Goal: Book appointment/travel/reservation

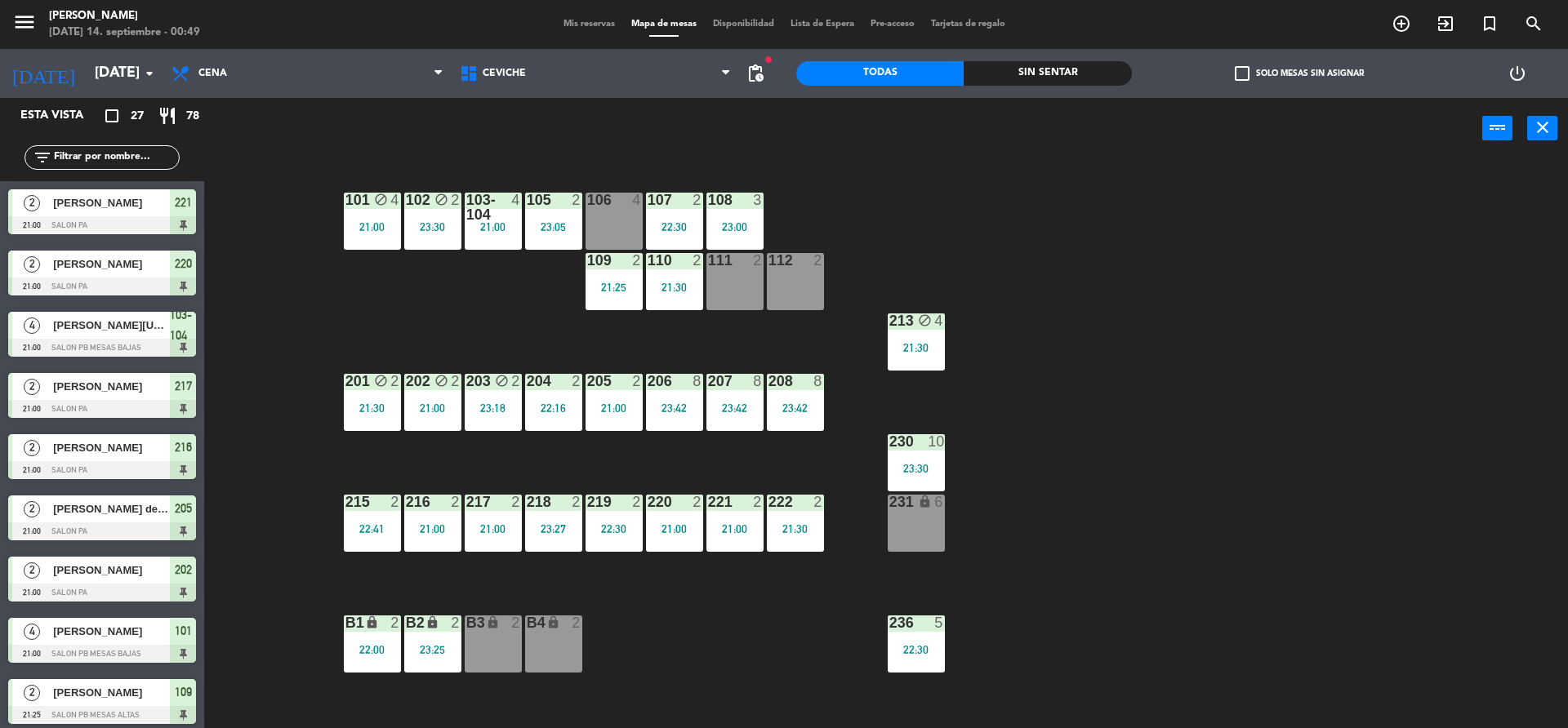
click at [1047, 72] on div "Sin sentar" at bounding box center [1047, 73] width 167 height 24
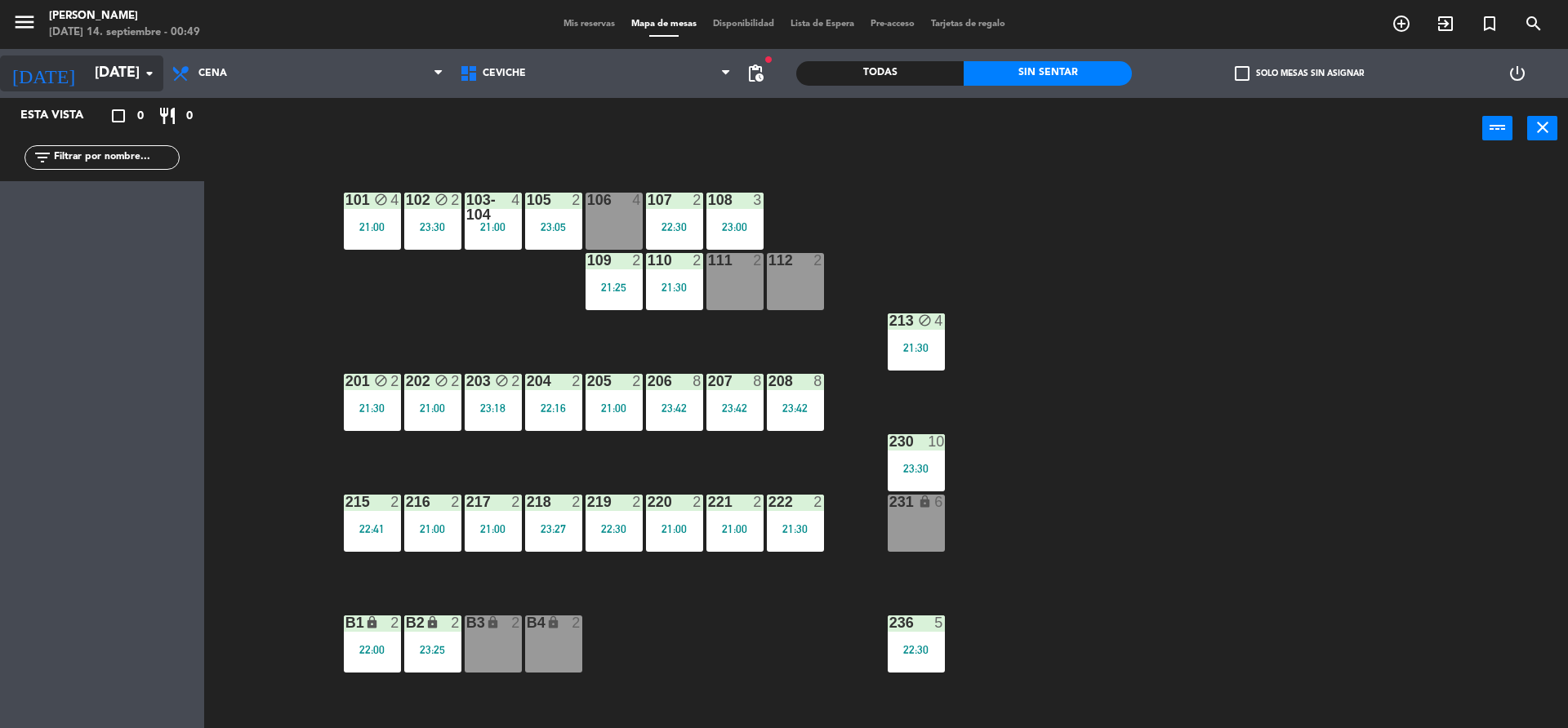
click at [137, 67] on input "[DATE]" at bounding box center [181, 73] width 189 height 33
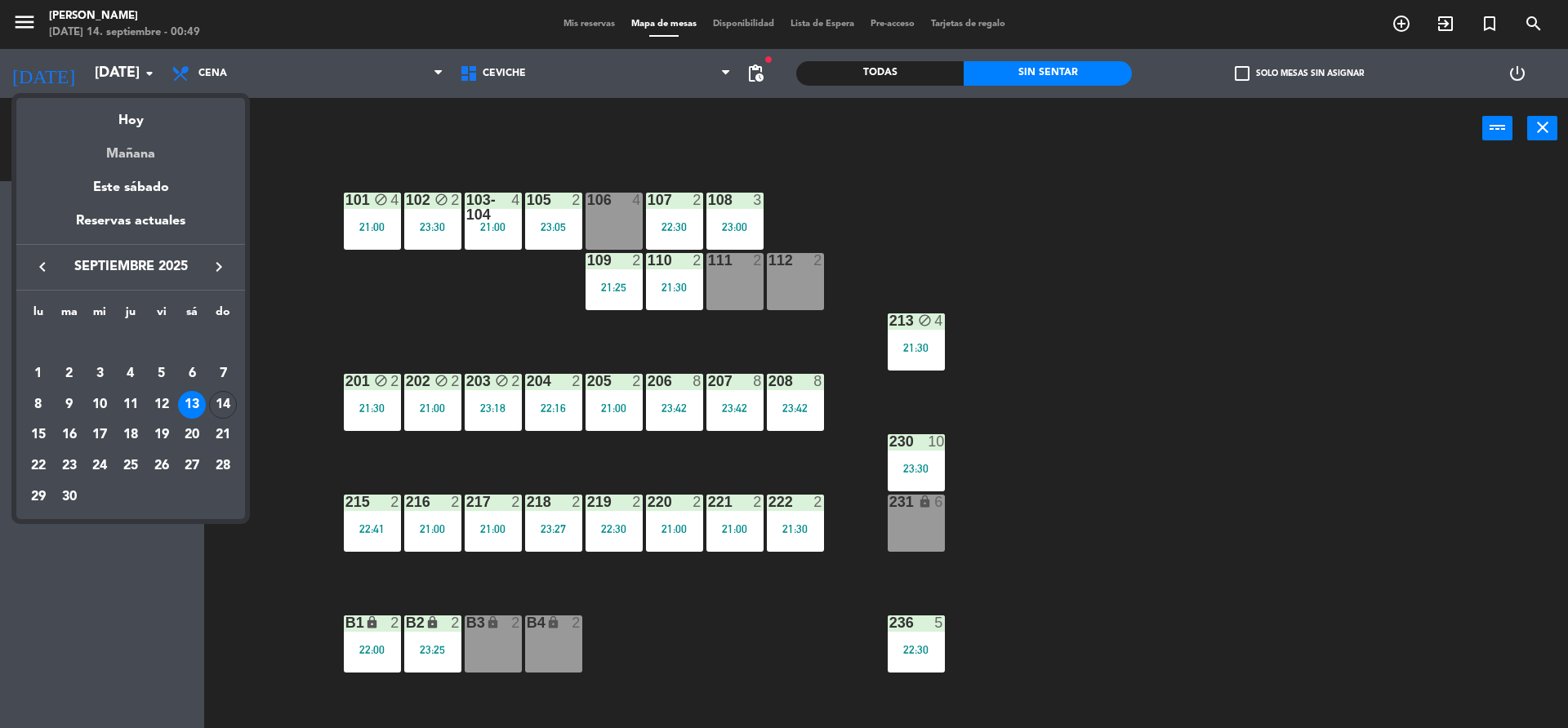
click at [152, 152] on div "Mañana" at bounding box center [130, 148] width 229 height 34
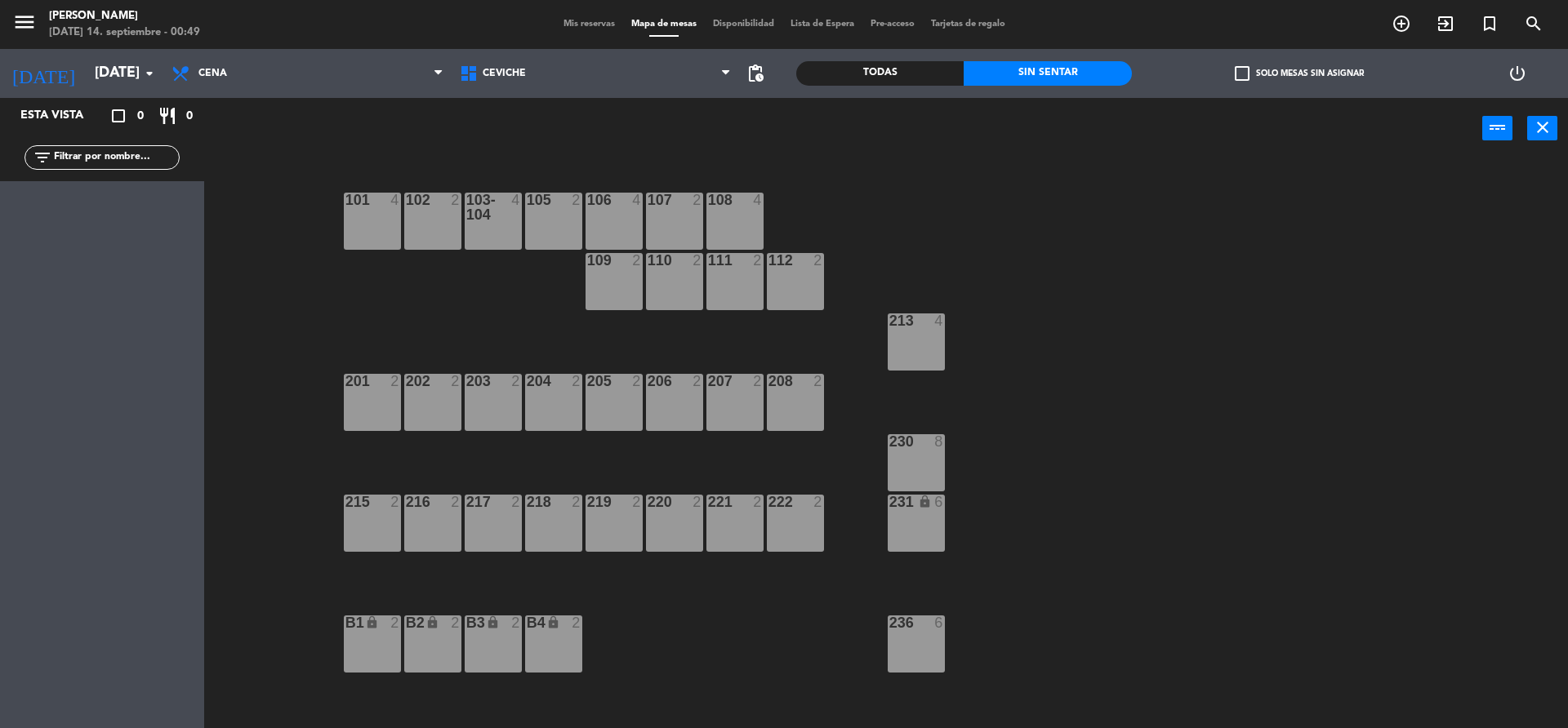
click at [841, 69] on div "Todas" at bounding box center [879, 73] width 167 height 24
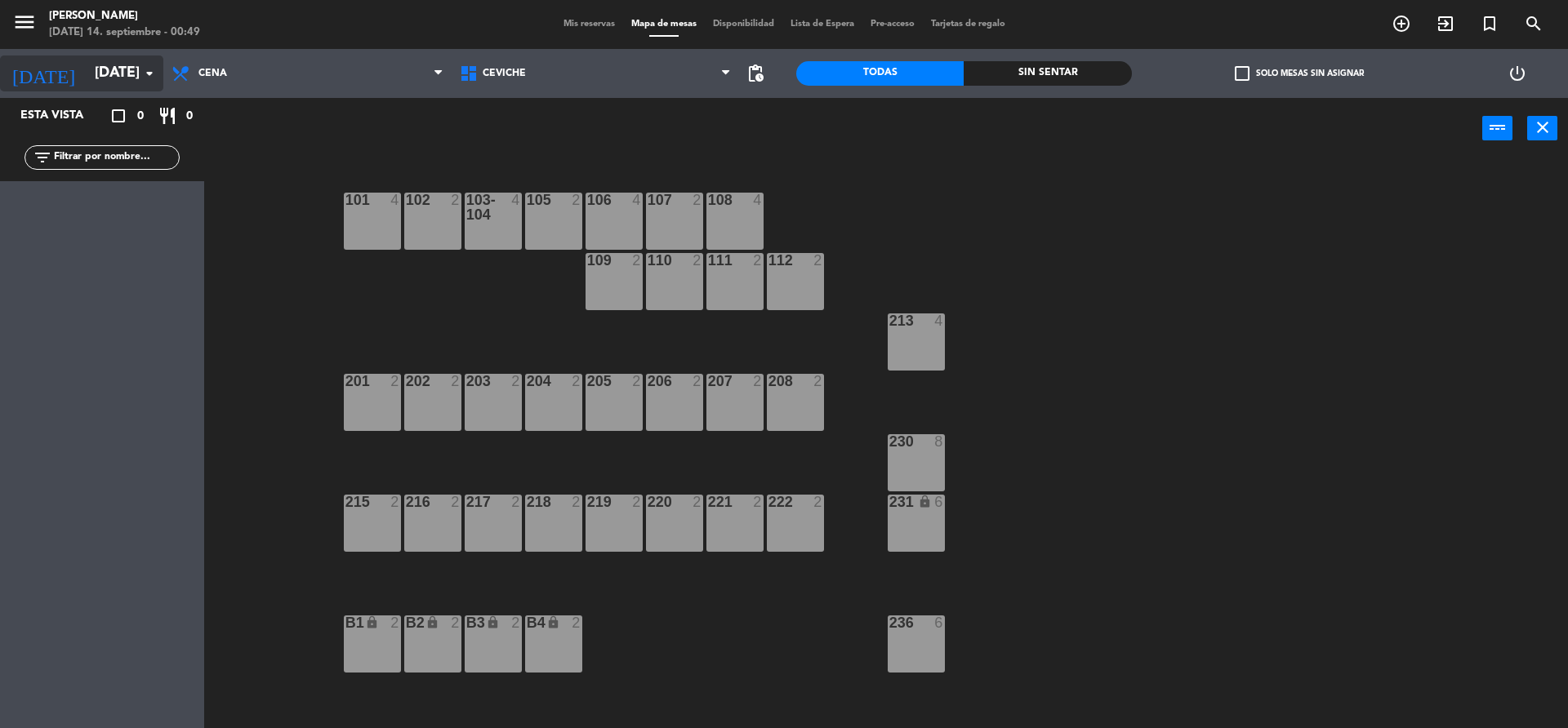
click at [122, 80] on input "[DATE]" at bounding box center [181, 73] width 189 height 33
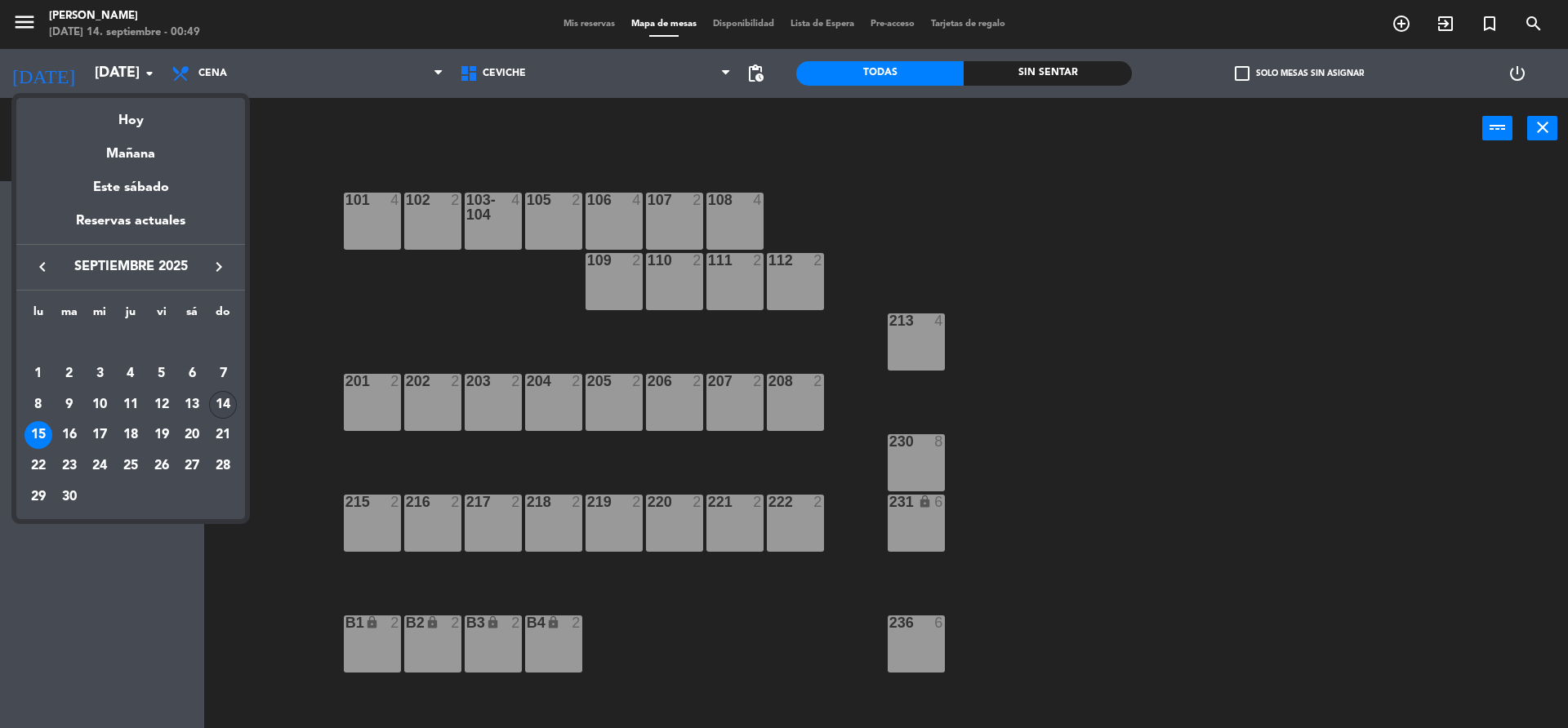
click at [219, 398] on div "14" at bounding box center [223, 405] width 28 height 28
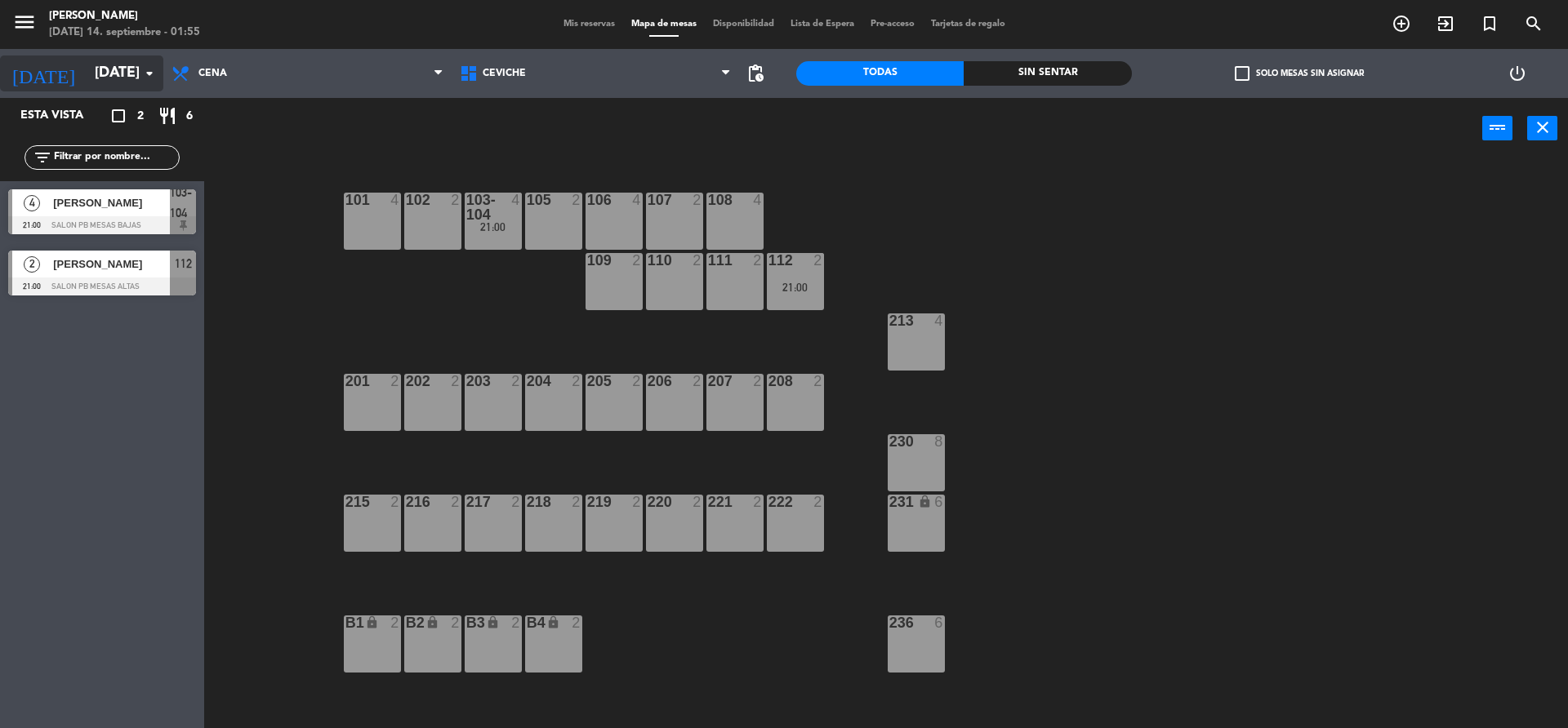
click at [127, 68] on input "[DATE]" at bounding box center [181, 73] width 189 height 33
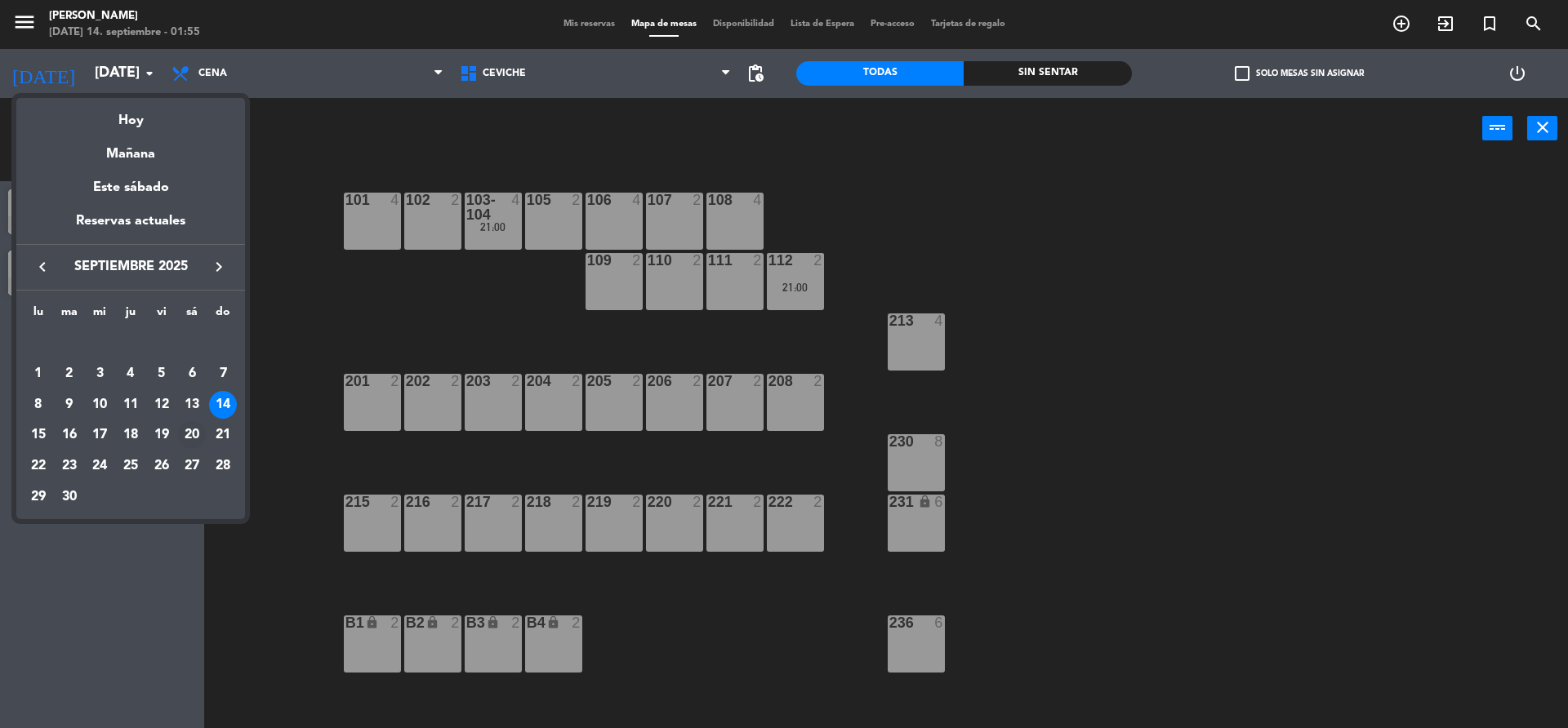
click at [196, 428] on div "20" at bounding box center [192, 435] width 28 height 28
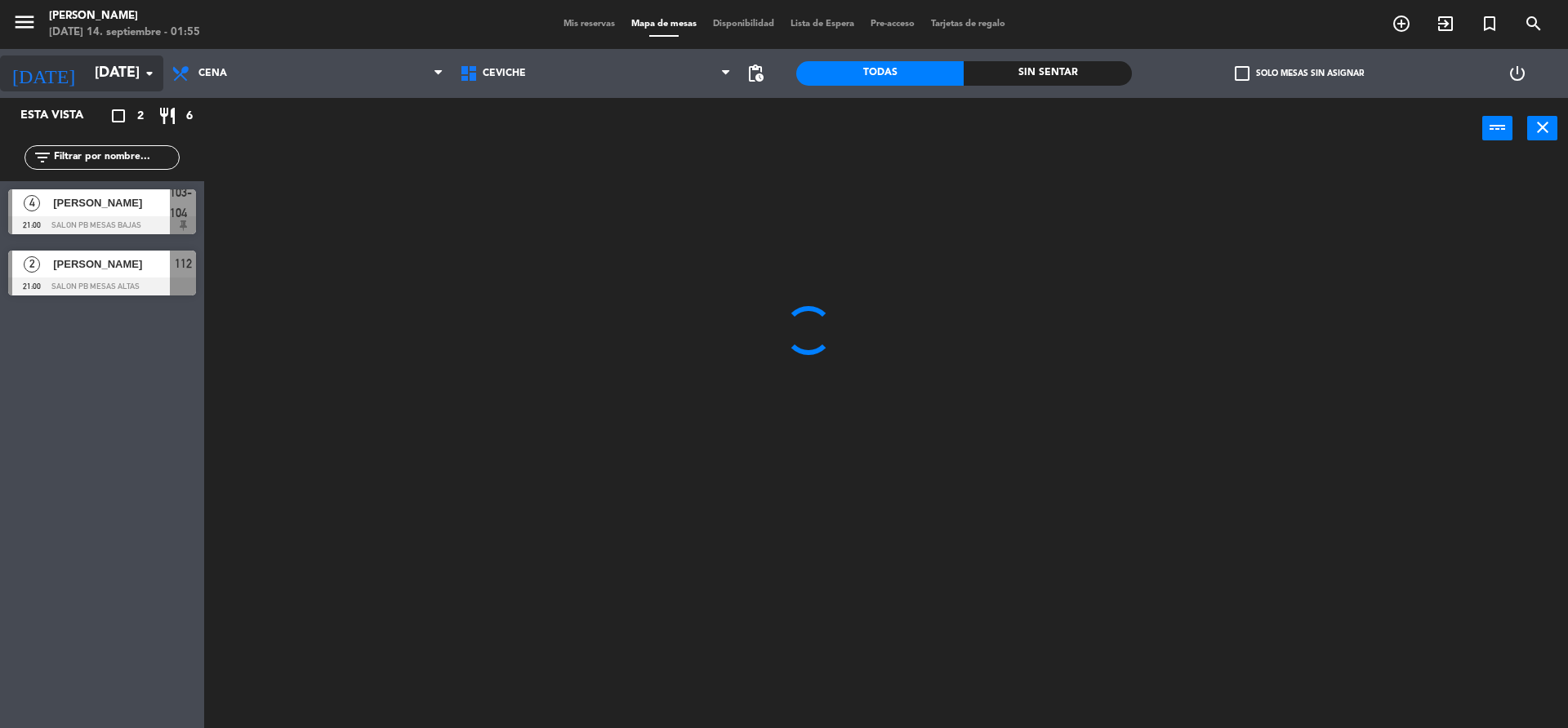
click at [132, 69] on input "[DATE]" at bounding box center [181, 73] width 189 height 33
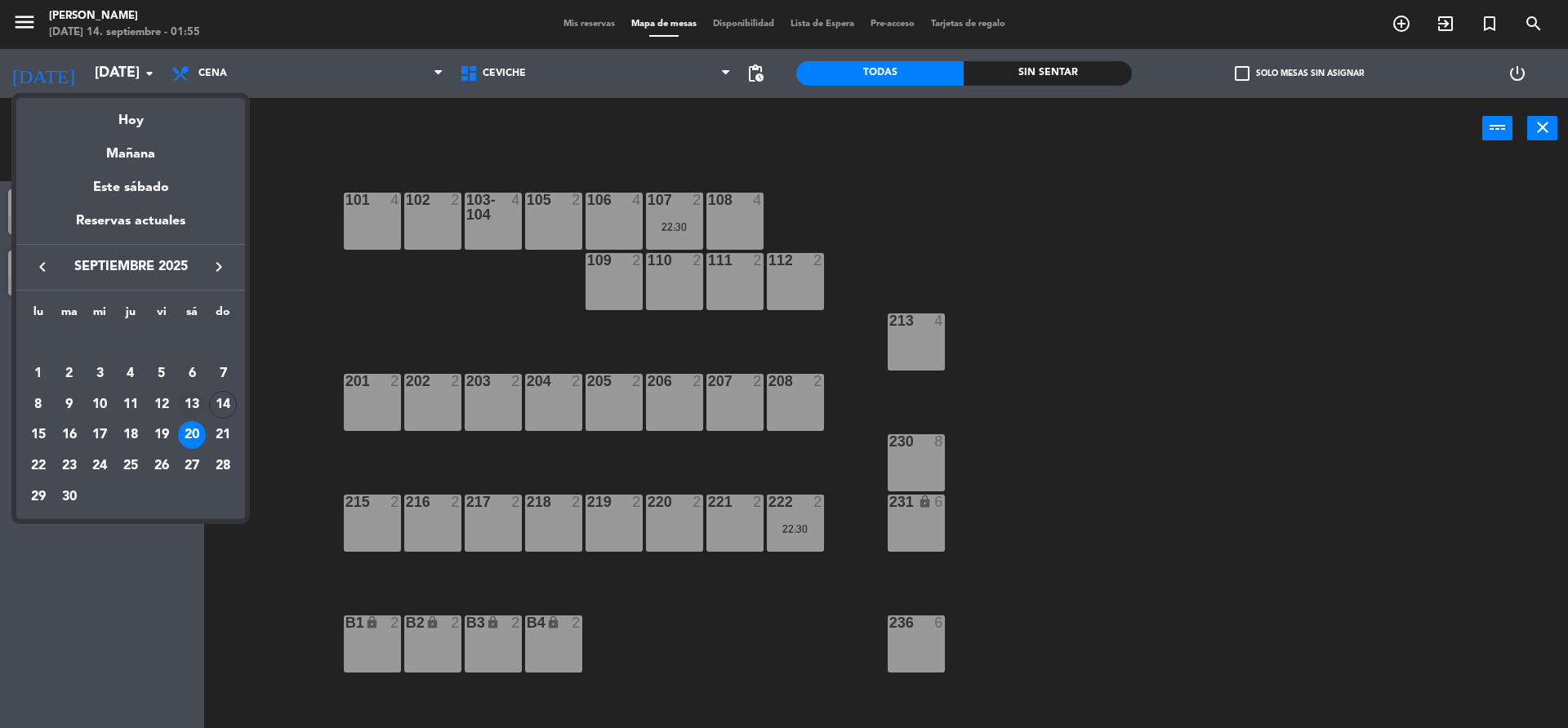
click at [196, 397] on div "13" at bounding box center [192, 405] width 28 height 28
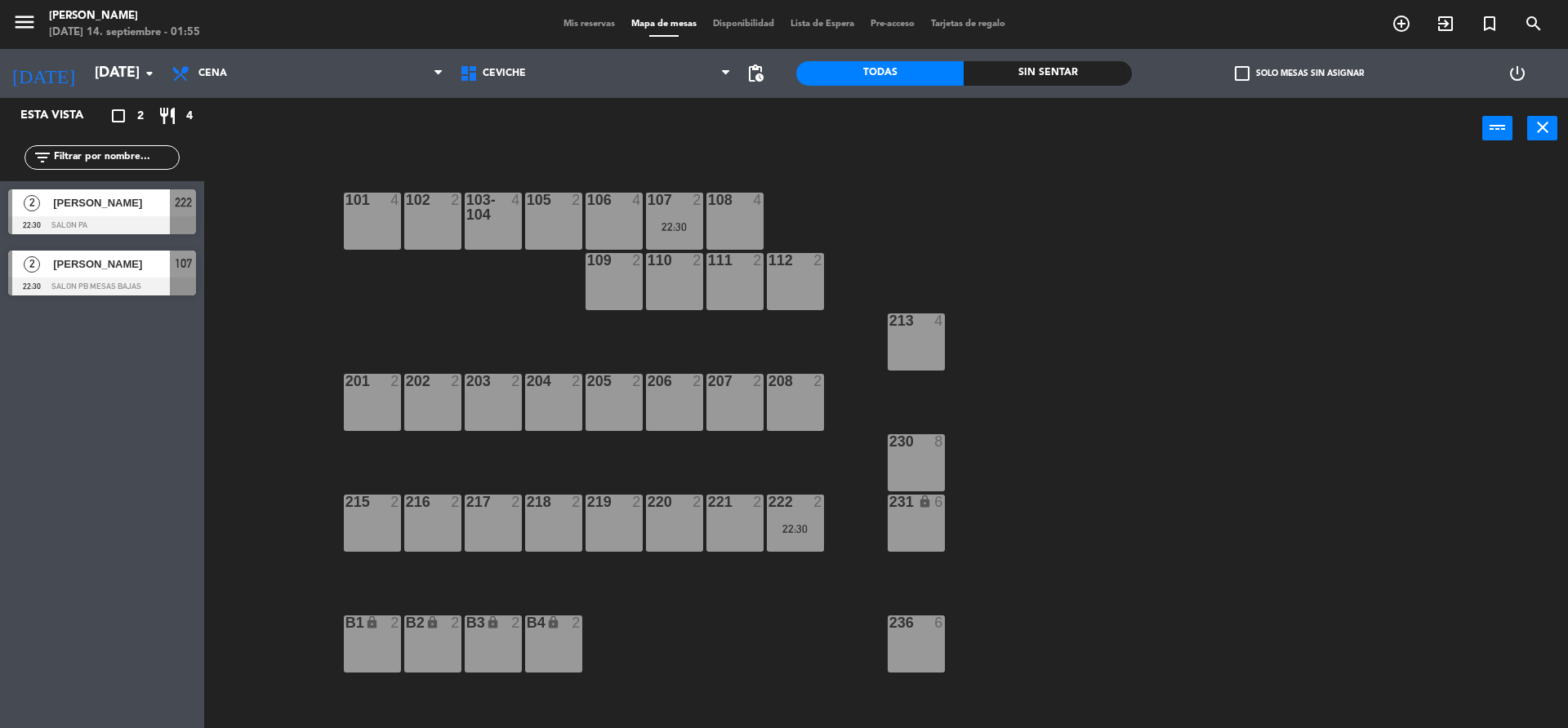
type input "[DATE]"
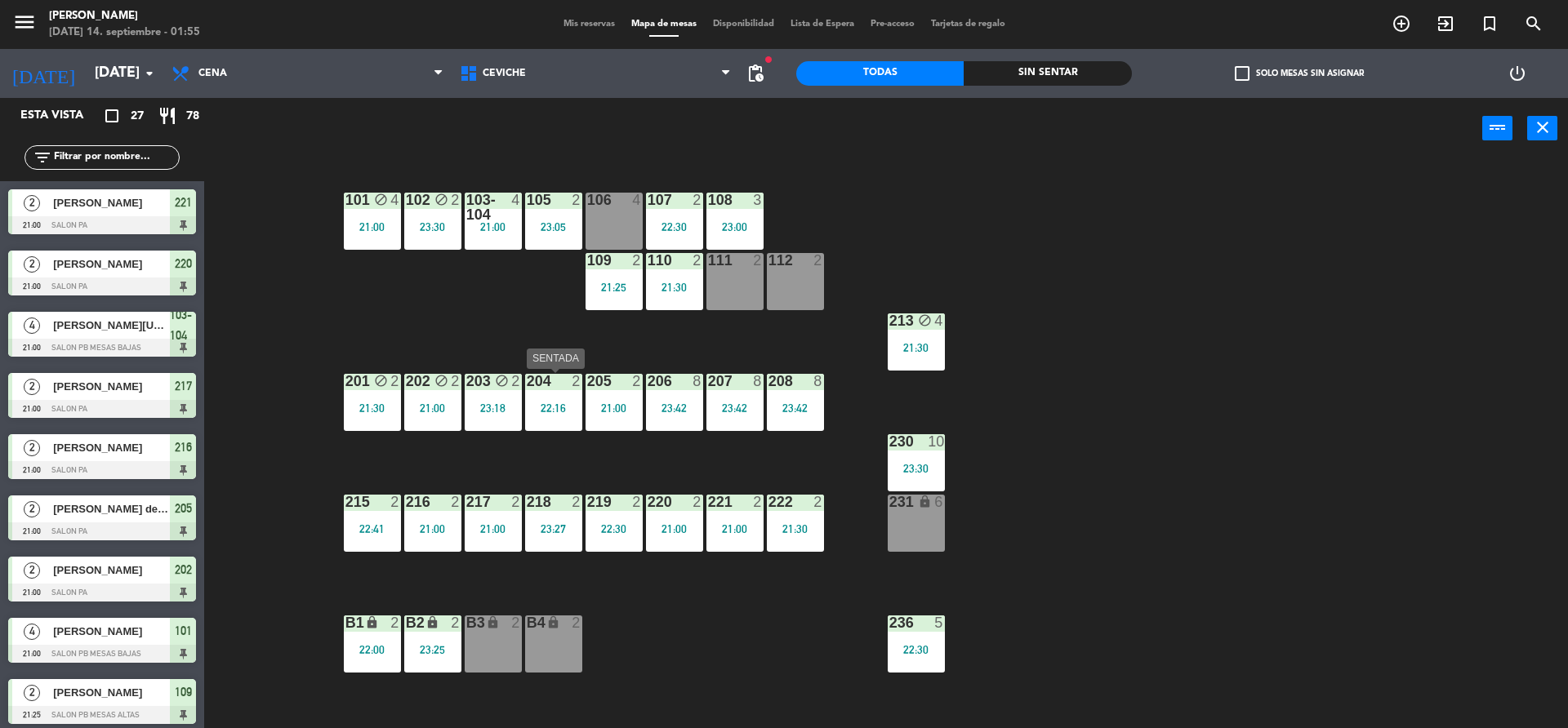
click at [562, 410] on div "22:16" at bounding box center [553, 408] width 57 height 12
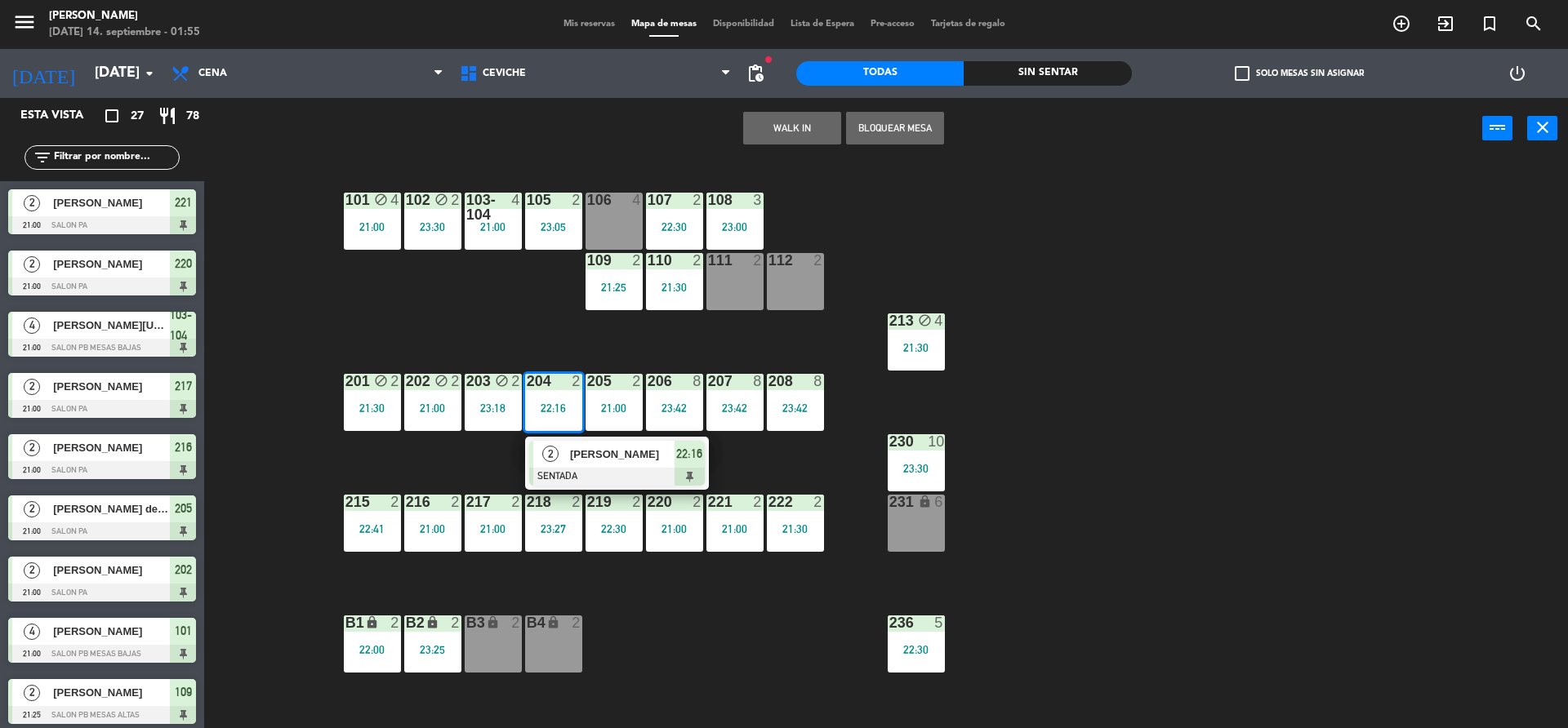
click at [463, 479] on div "101 block 4 21:00 102 block 2 23:30 103-104 4 21:00 105 2 23:05 106 4 107 2 22:…" at bounding box center [894, 447] width 1348 height 570
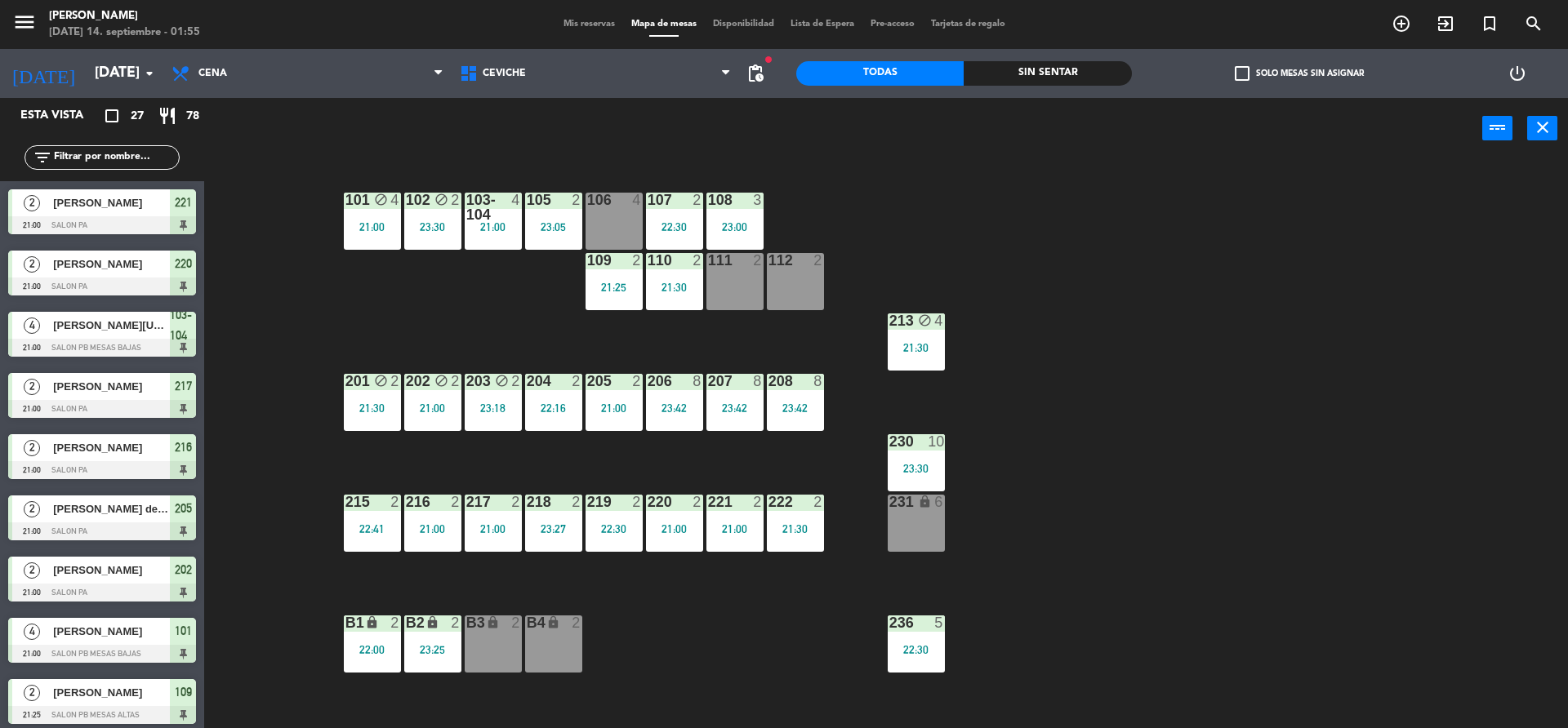
click at [617, 416] on div "205 2 21:00" at bounding box center [614, 402] width 57 height 57
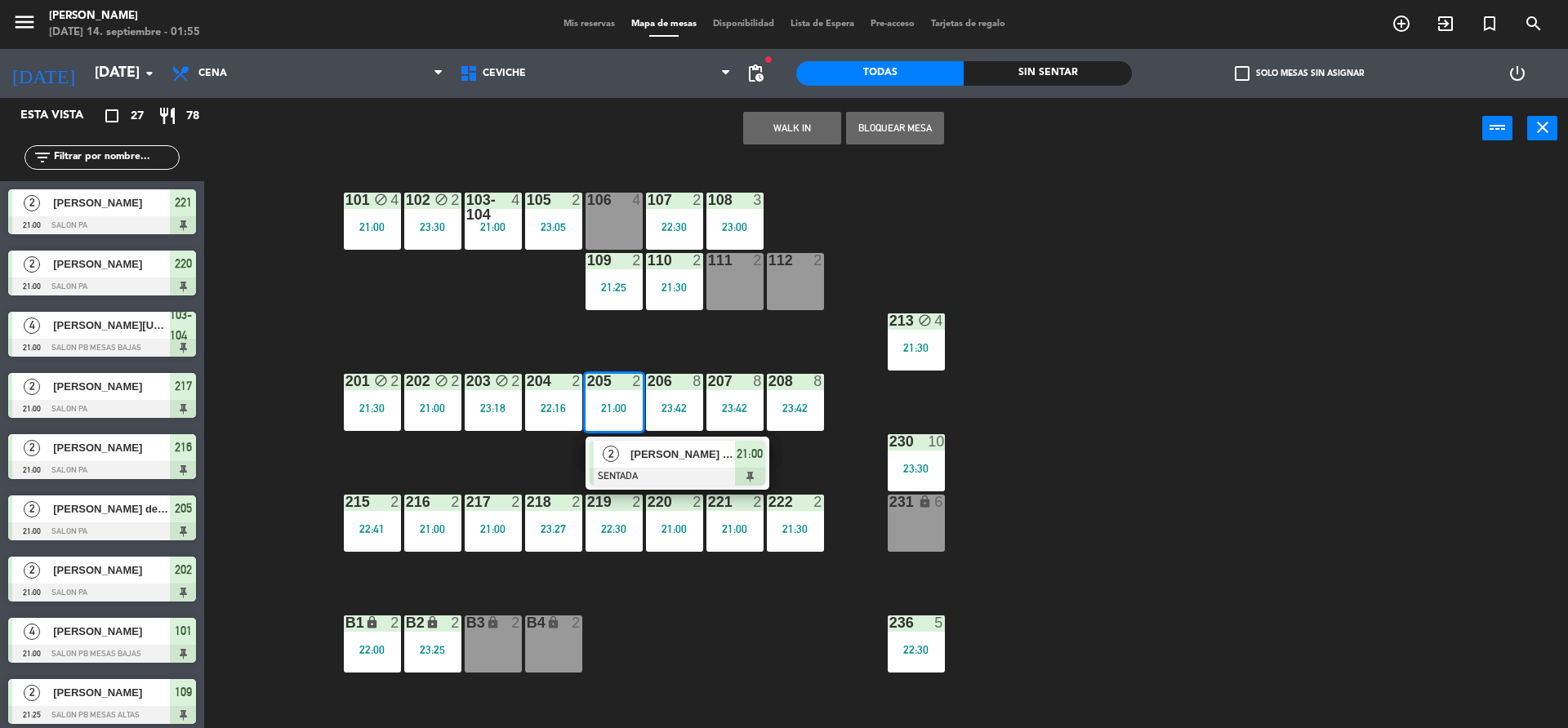
click at [598, 458] on div "2" at bounding box center [611, 455] width 35 height 27
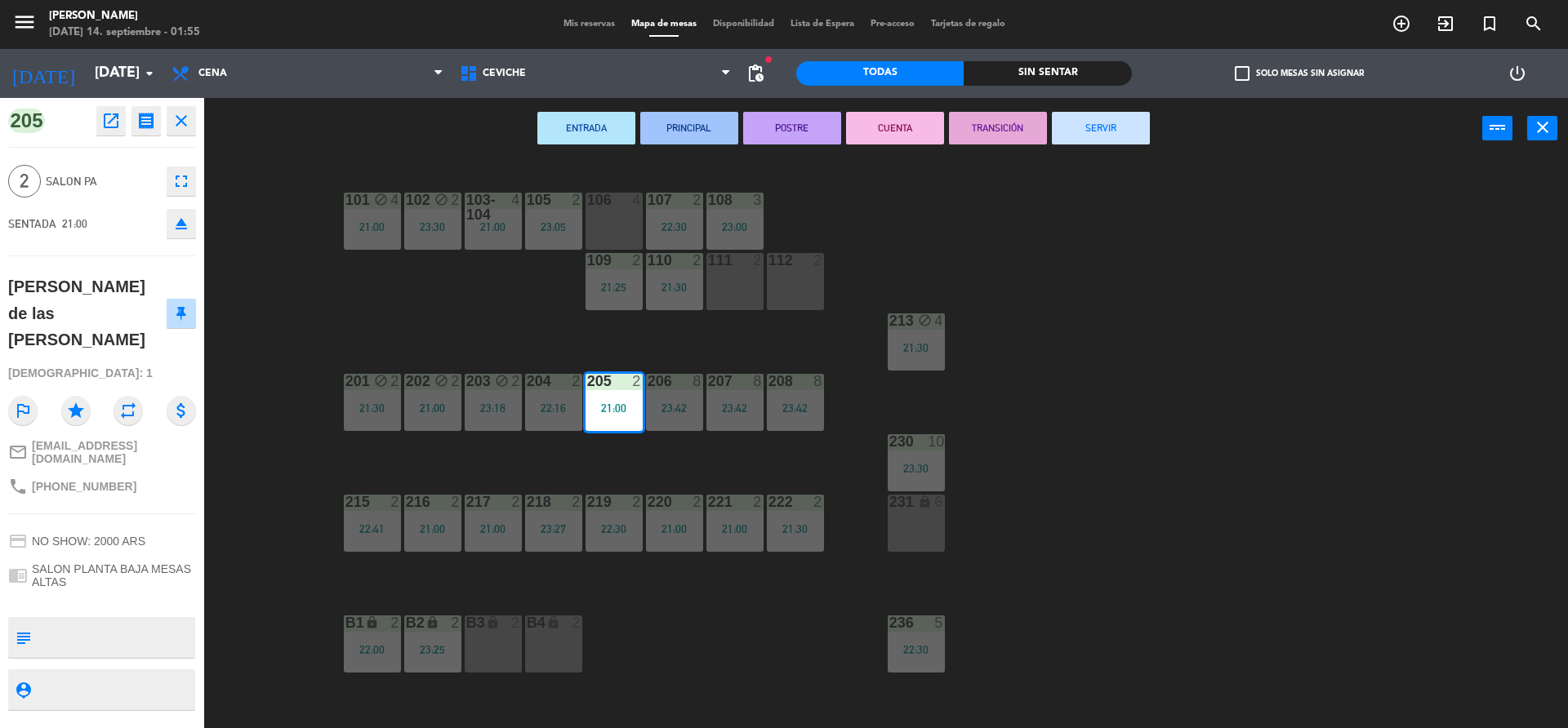
click at [553, 460] on div "101 block 4 21:00 102 block 2 23:30 103-104 4 21:00 105 2 23:05 106 4 107 2 22:…" at bounding box center [894, 447] width 1348 height 570
